Goal: Find specific page/section: Find specific page/section

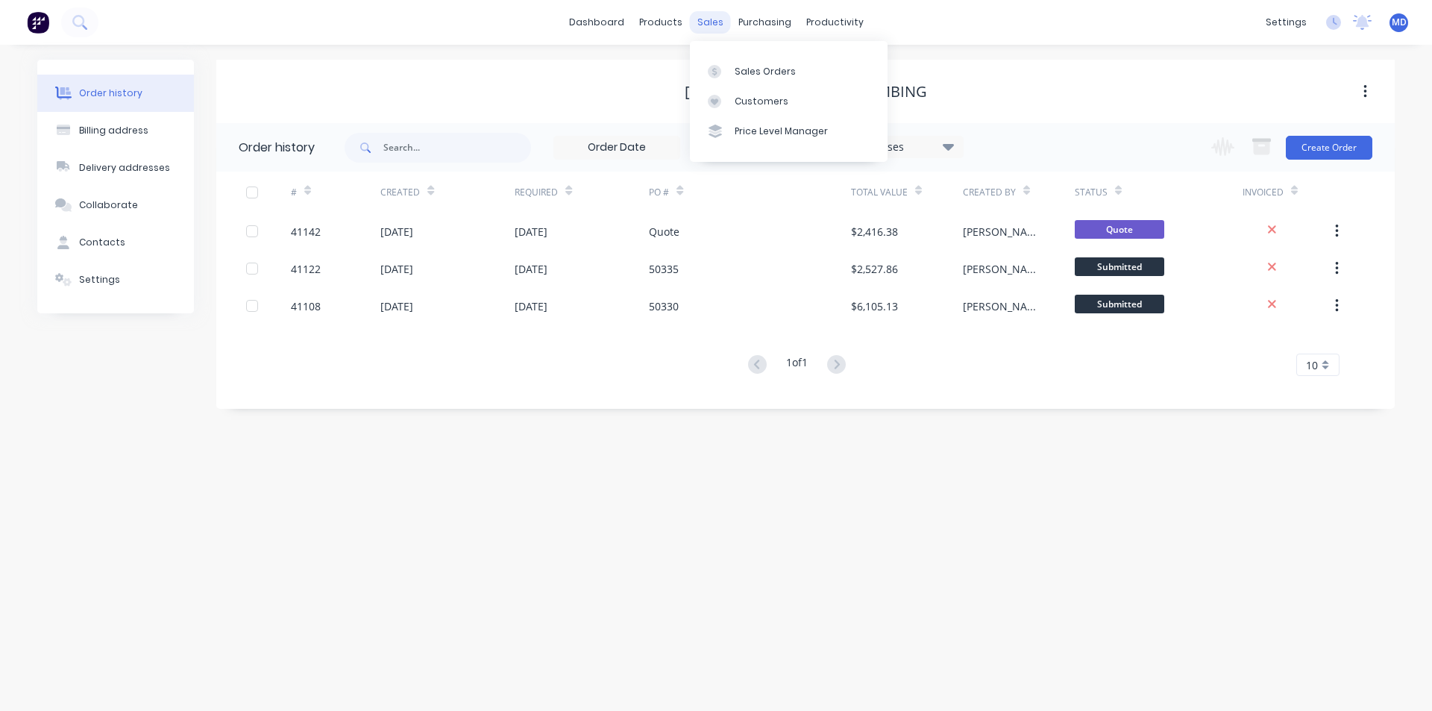
click at [709, 18] on div "sales" at bounding box center [710, 22] width 41 height 22
click at [756, 97] on div "Customers" at bounding box center [761, 101] width 54 height 13
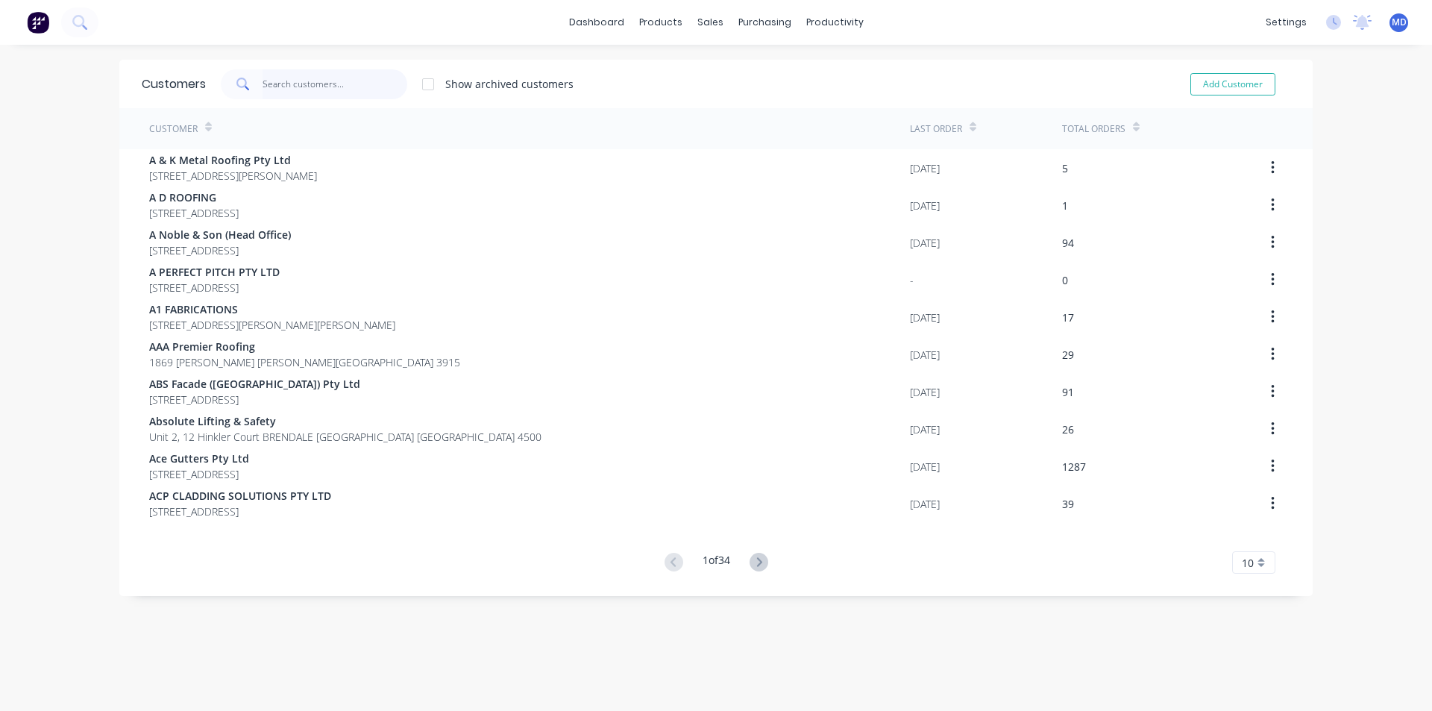
click at [327, 78] on input "text" at bounding box center [334, 84] width 145 height 30
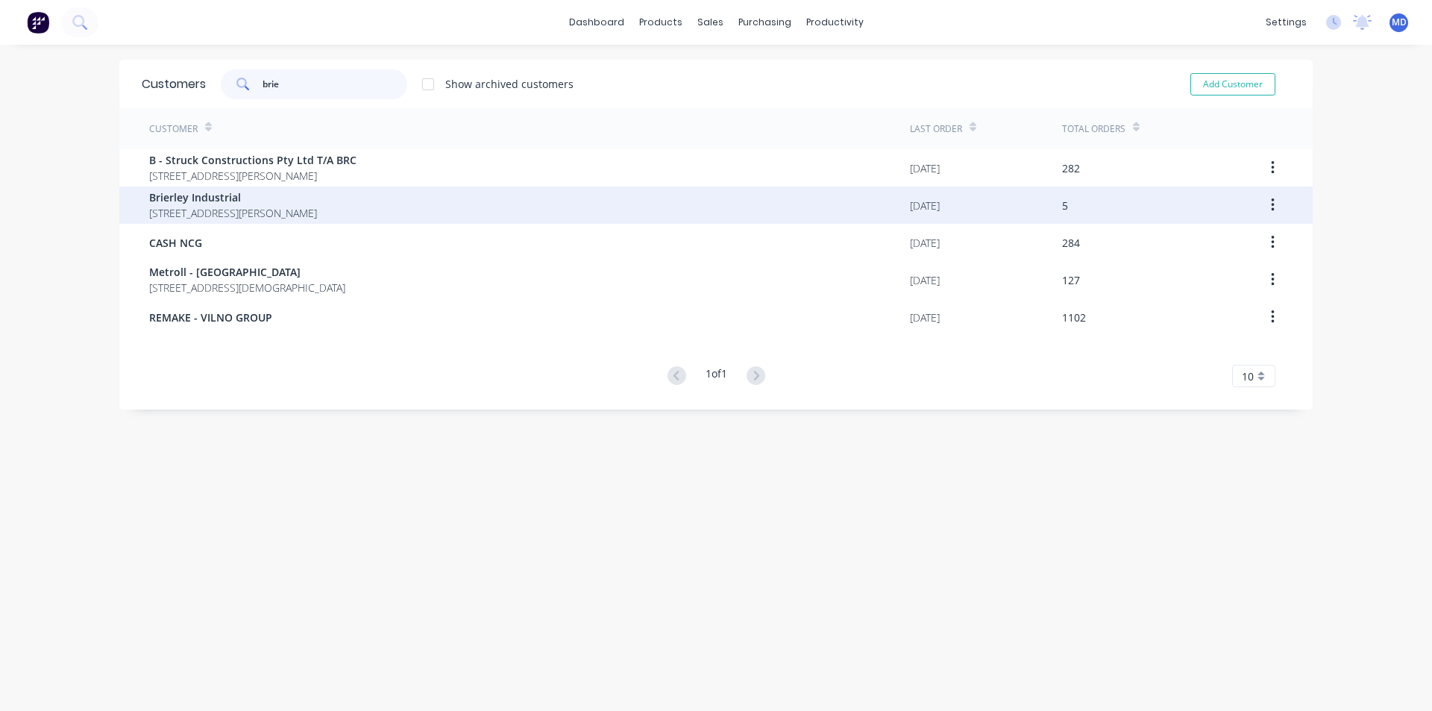
type input "brie"
click at [238, 204] on span "Brierley Industrial" at bounding box center [233, 197] width 168 height 16
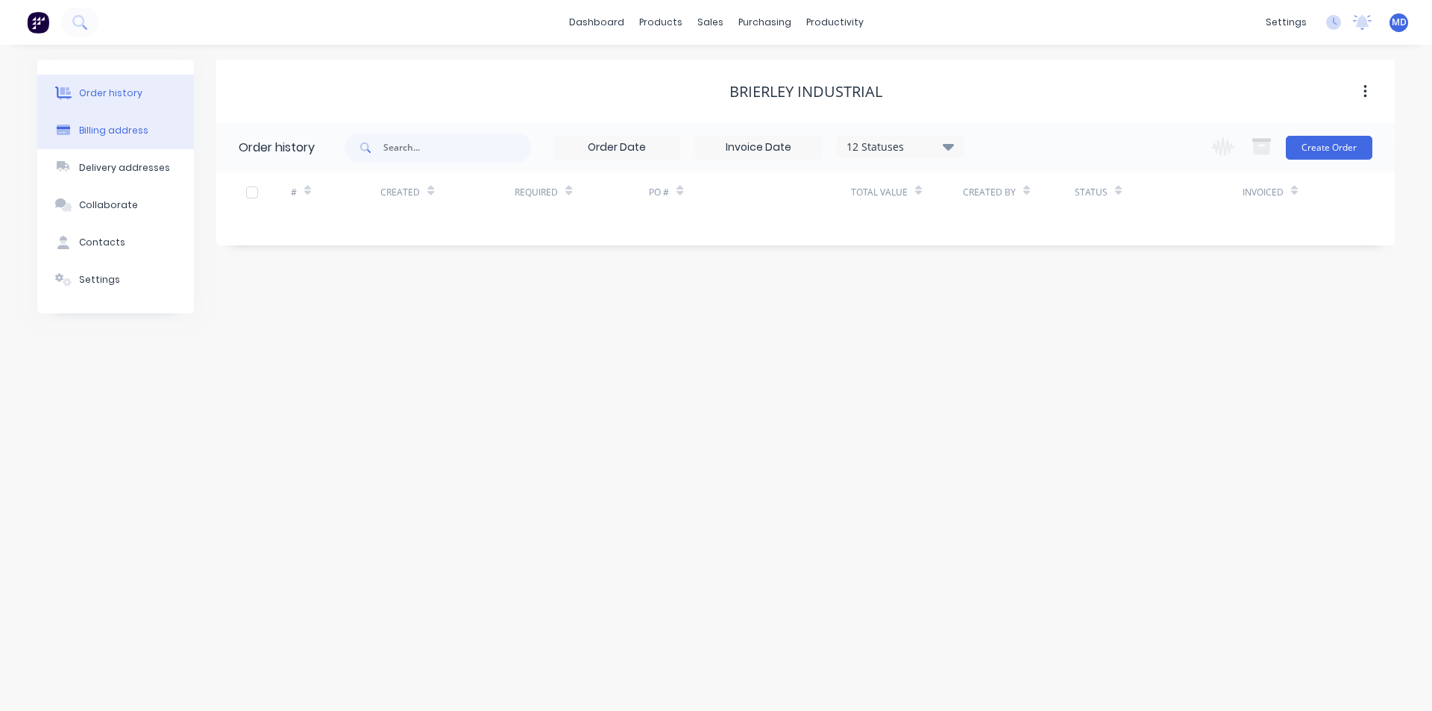
click at [127, 128] on div "Billing address" at bounding box center [113, 130] width 69 height 13
select select "AU"
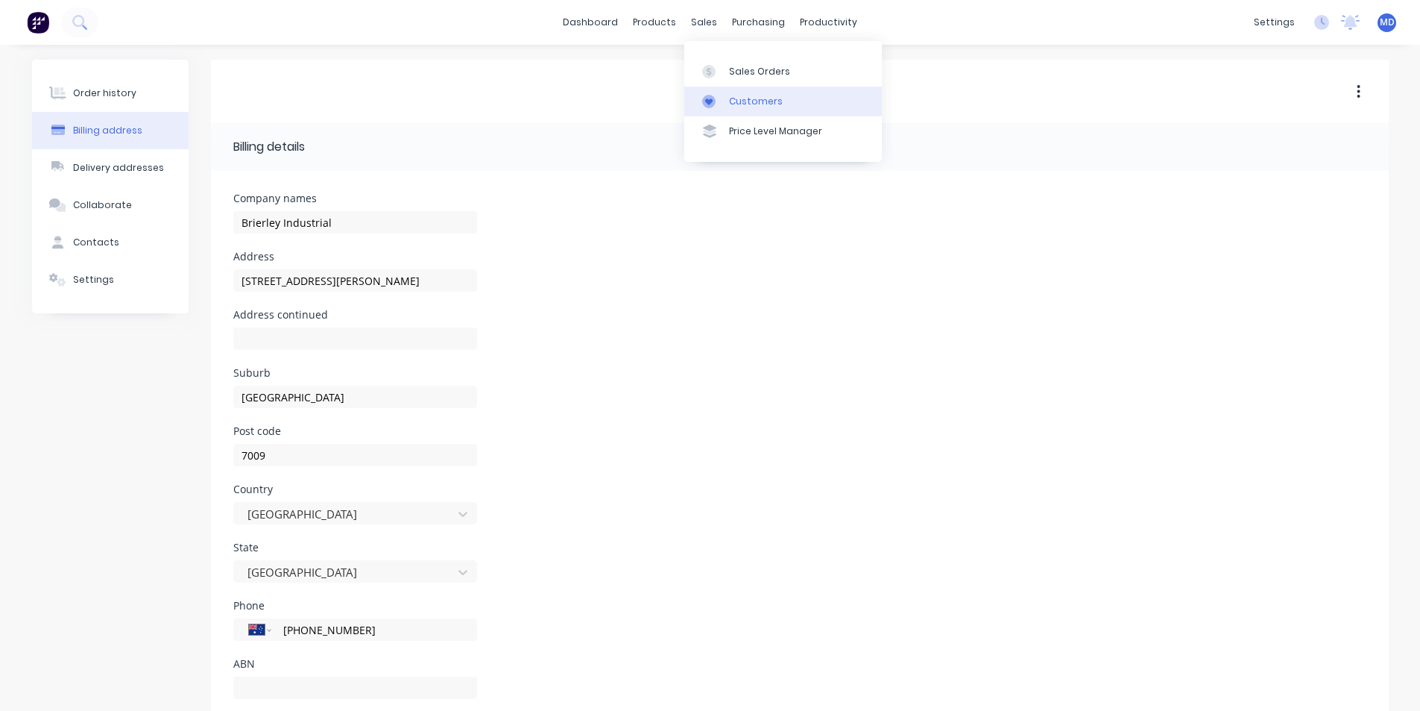
click at [758, 97] on div "Customers" at bounding box center [756, 101] width 54 height 13
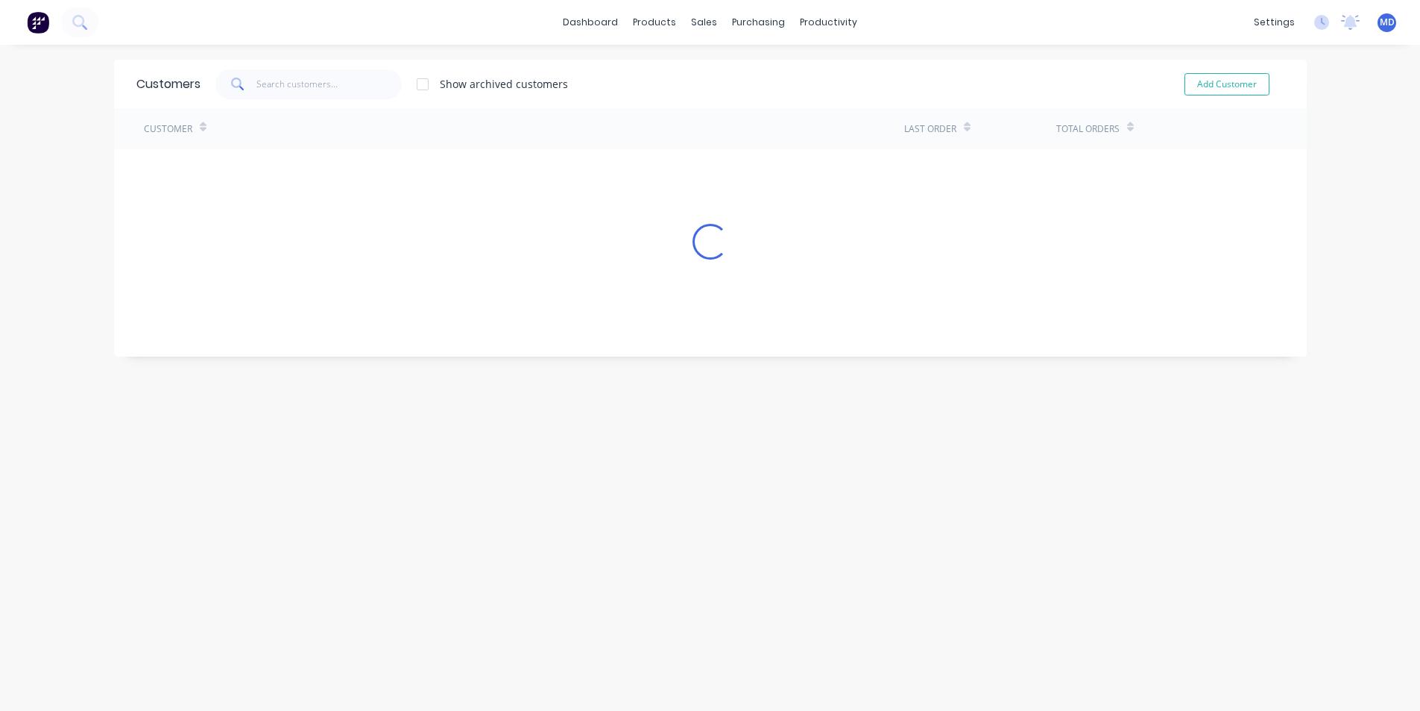
click at [753, 99] on div "Customers Show archived customers Add Customer" at bounding box center [710, 84] width 1193 height 48
